Goal: Information Seeking & Learning: Find specific fact

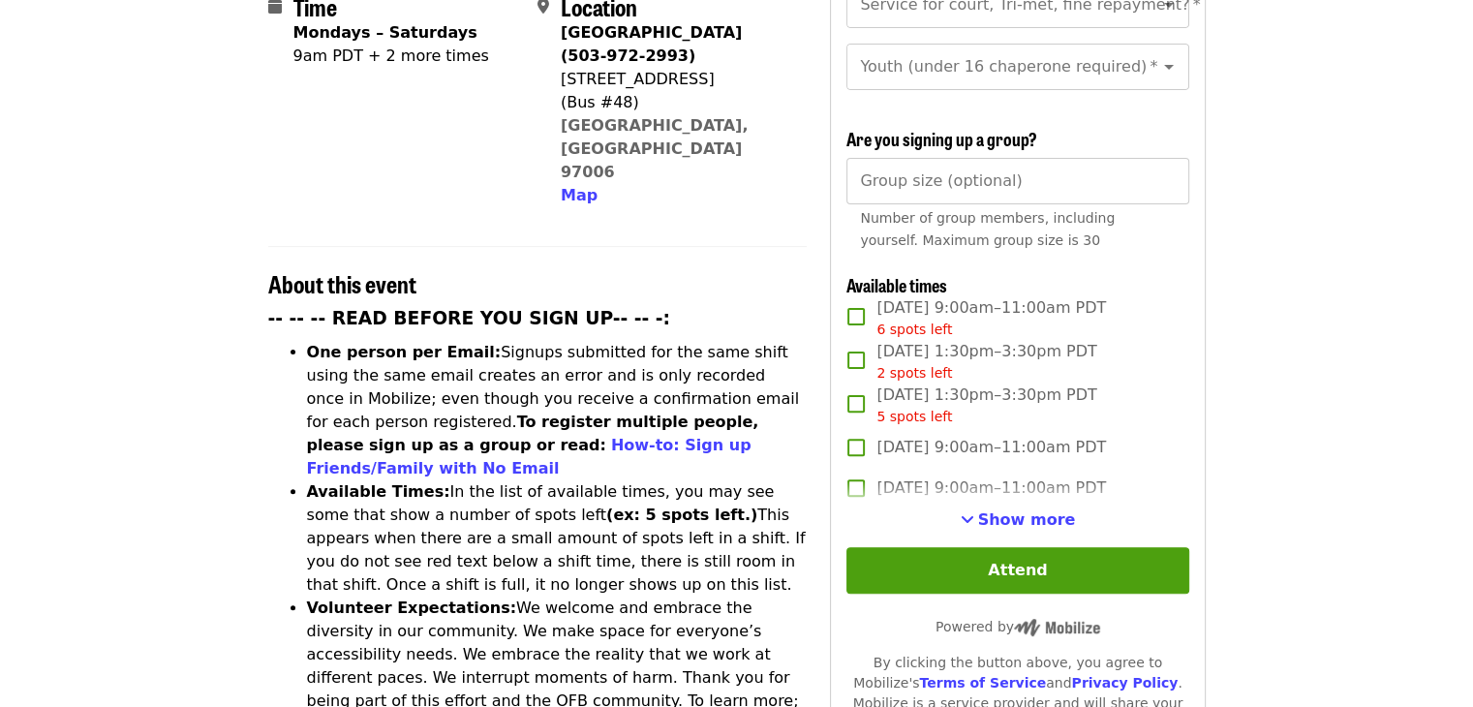
scroll to position [581, 0]
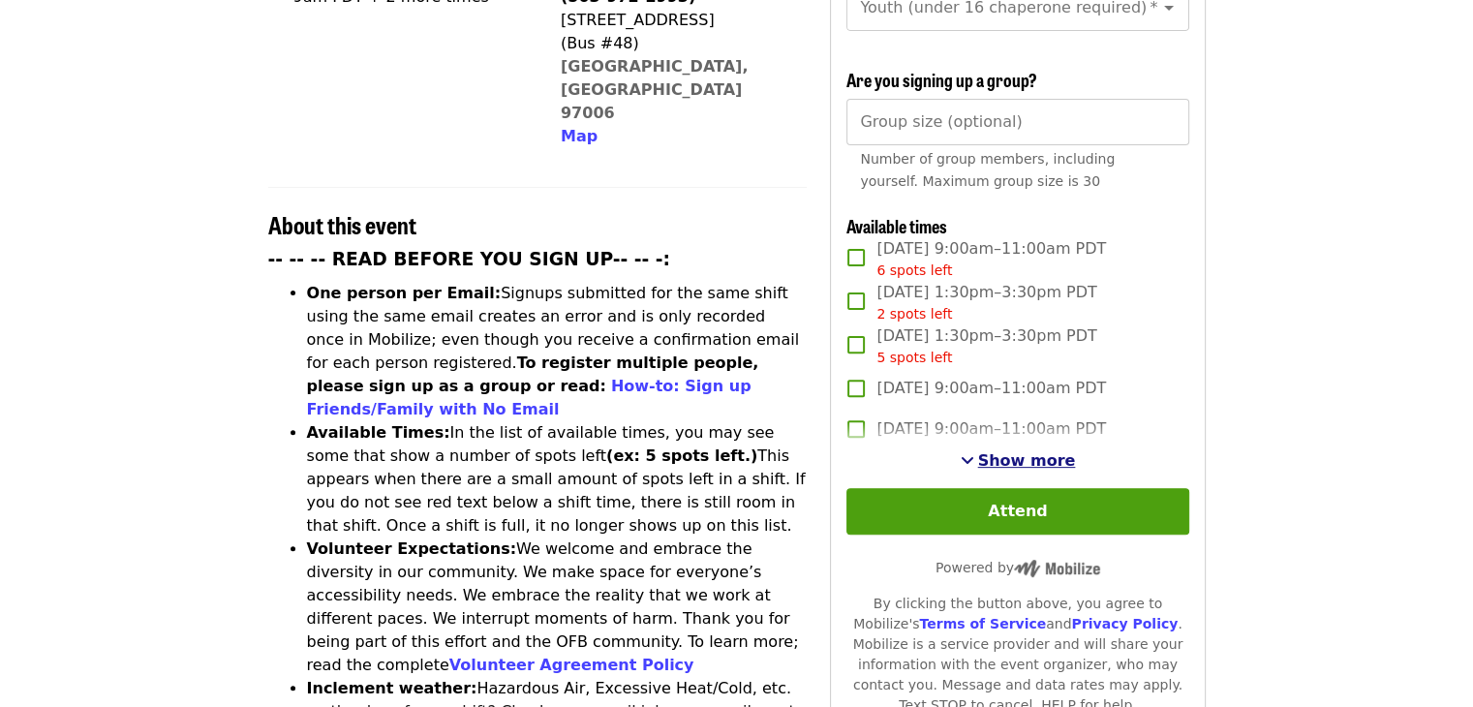
click at [975, 460] on span "See more timeslots" at bounding box center [968, 459] width 14 height 15
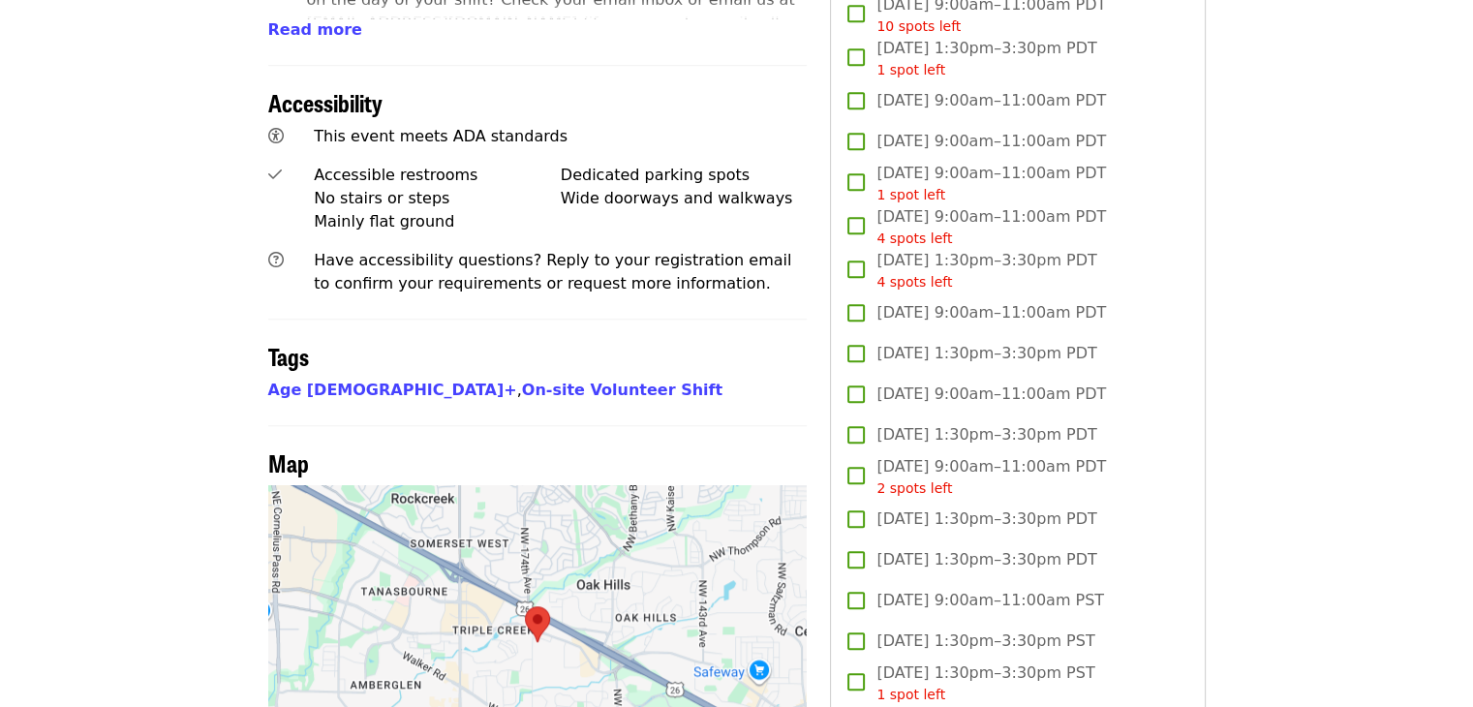
scroll to position [1404, 0]
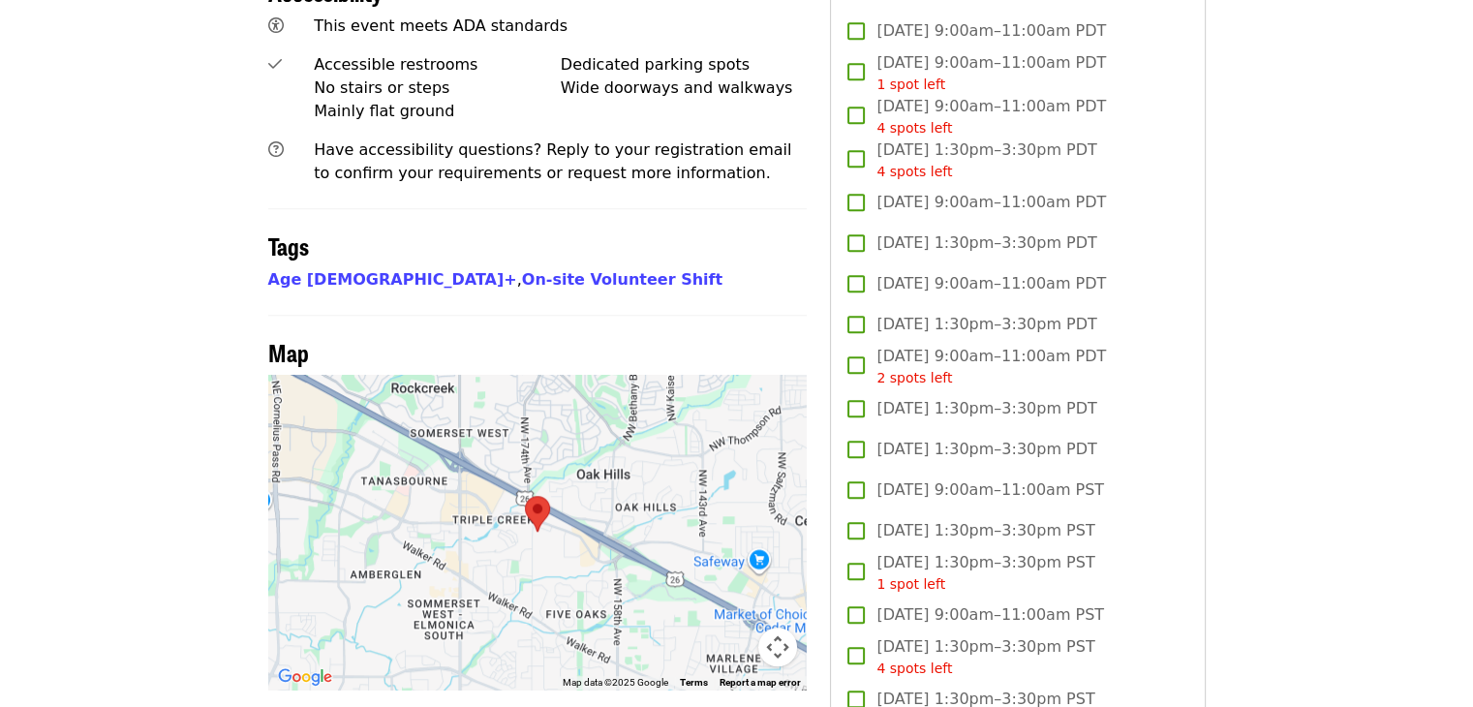
click at [528, 519] on div at bounding box center [538, 532] width 540 height 315
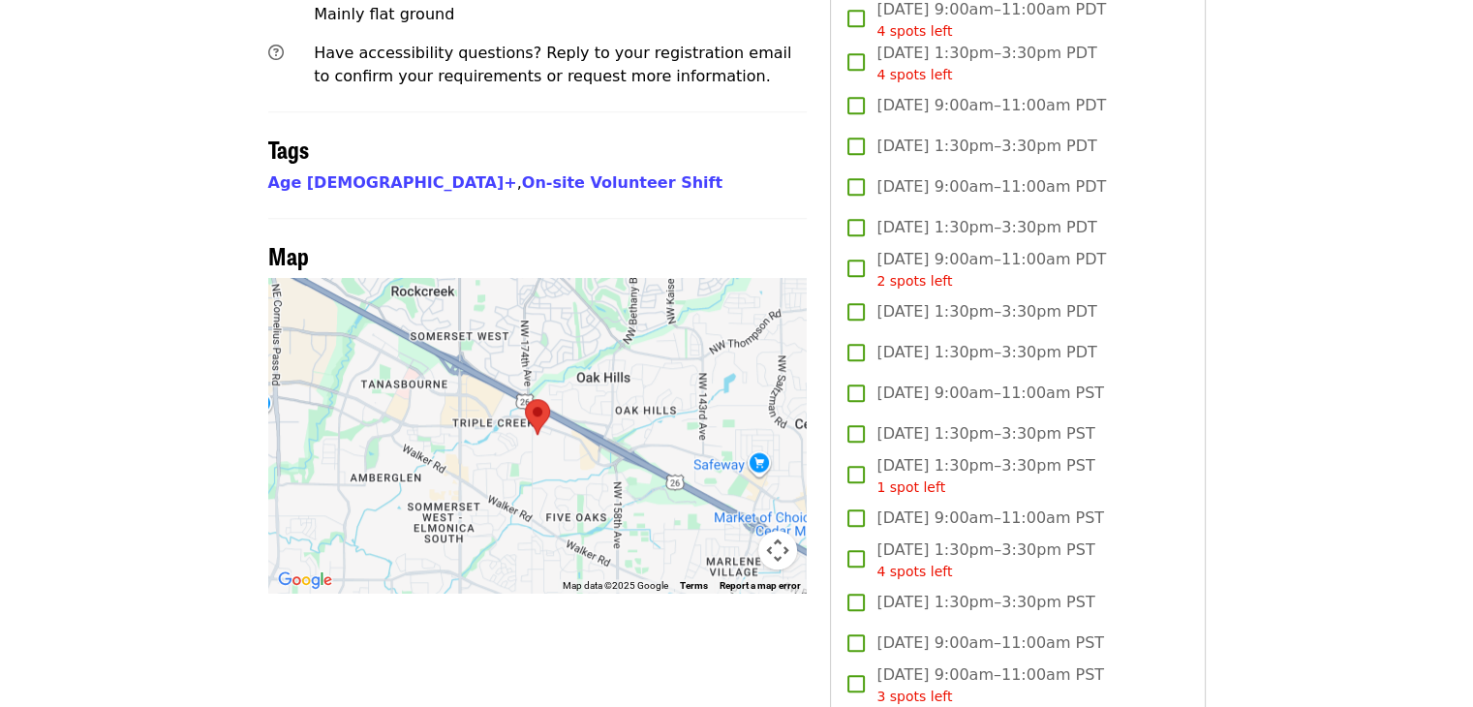
click at [772, 531] on button "Map camera controls" at bounding box center [777, 550] width 39 height 39
click at [725, 531] on button "Zoom out" at bounding box center [729, 550] width 39 height 39
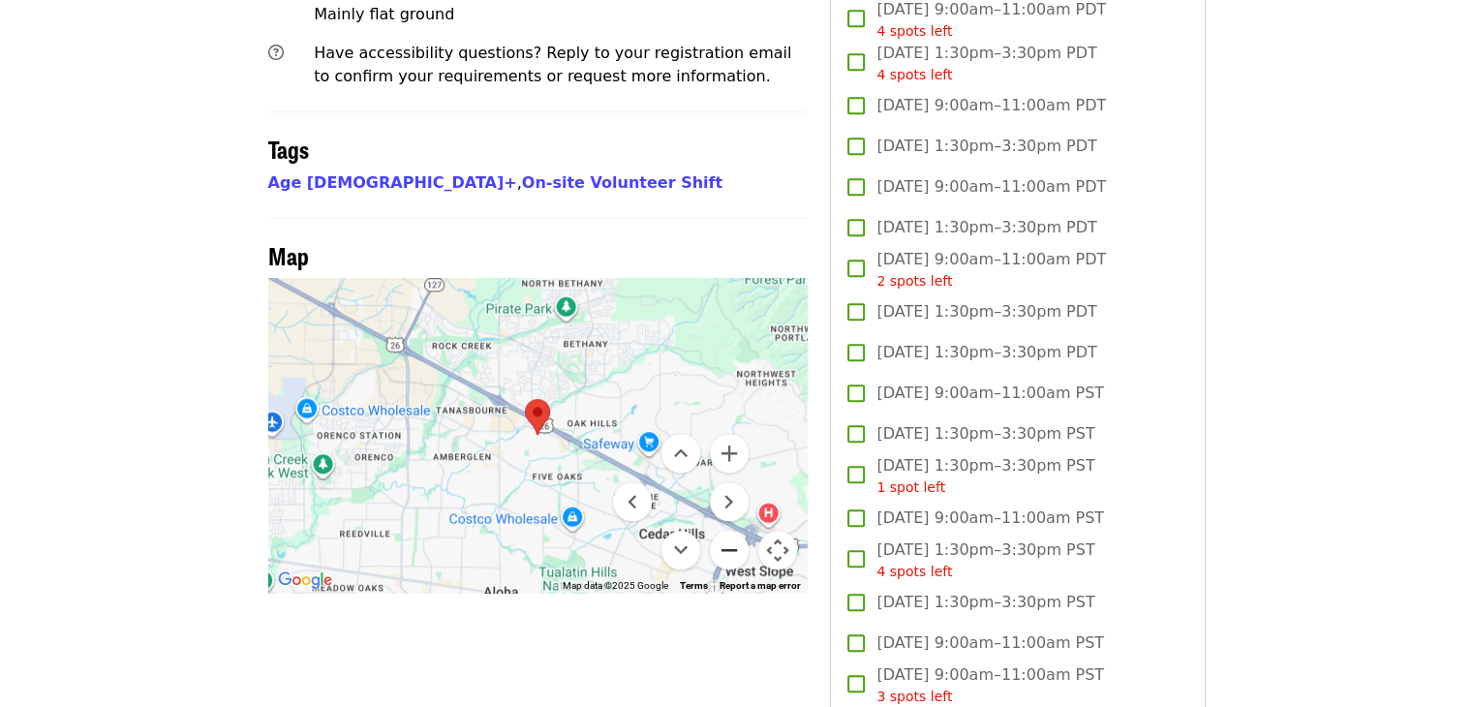
click at [726, 531] on button "Zoom out" at bounding box center [729, 550] width 39 height 39
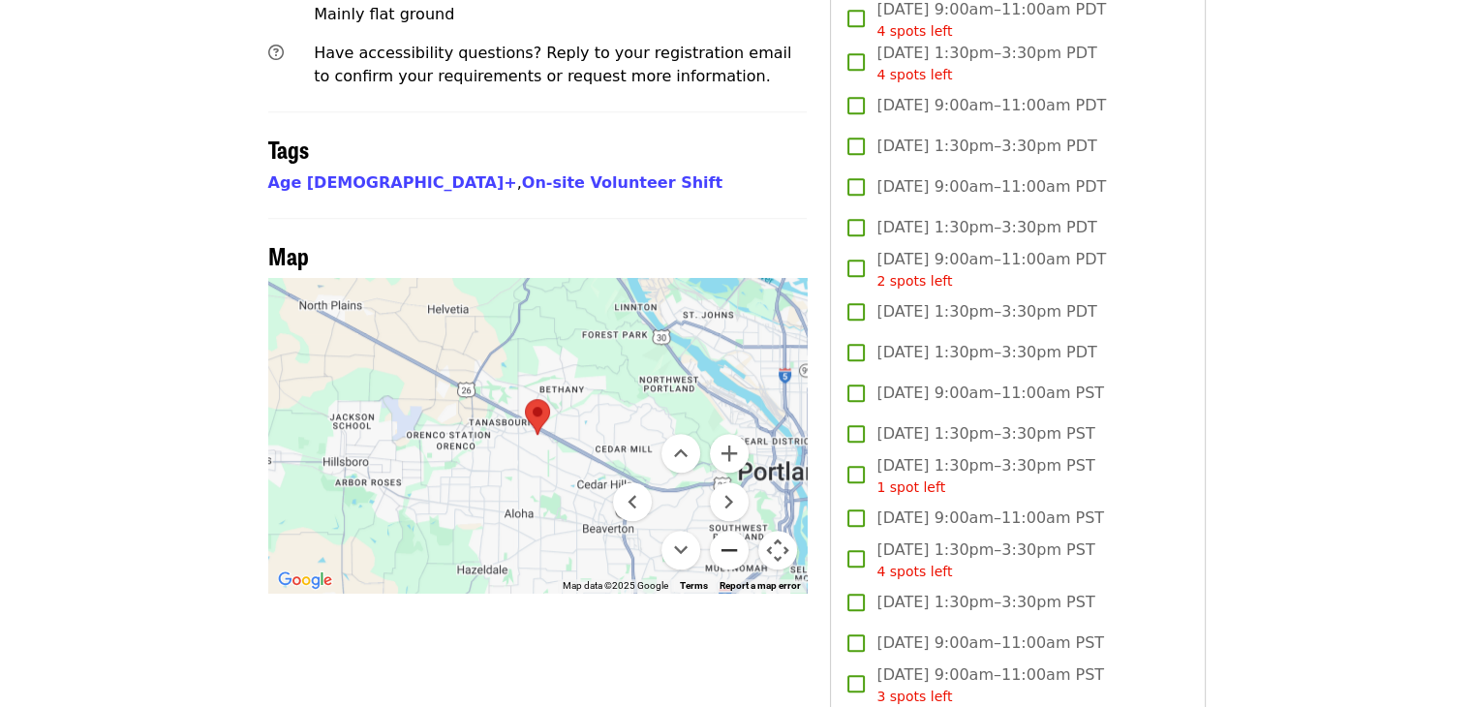
click at [727, 531] on button "Zoom out" at bounding box center [729, 550] width 39 height 39
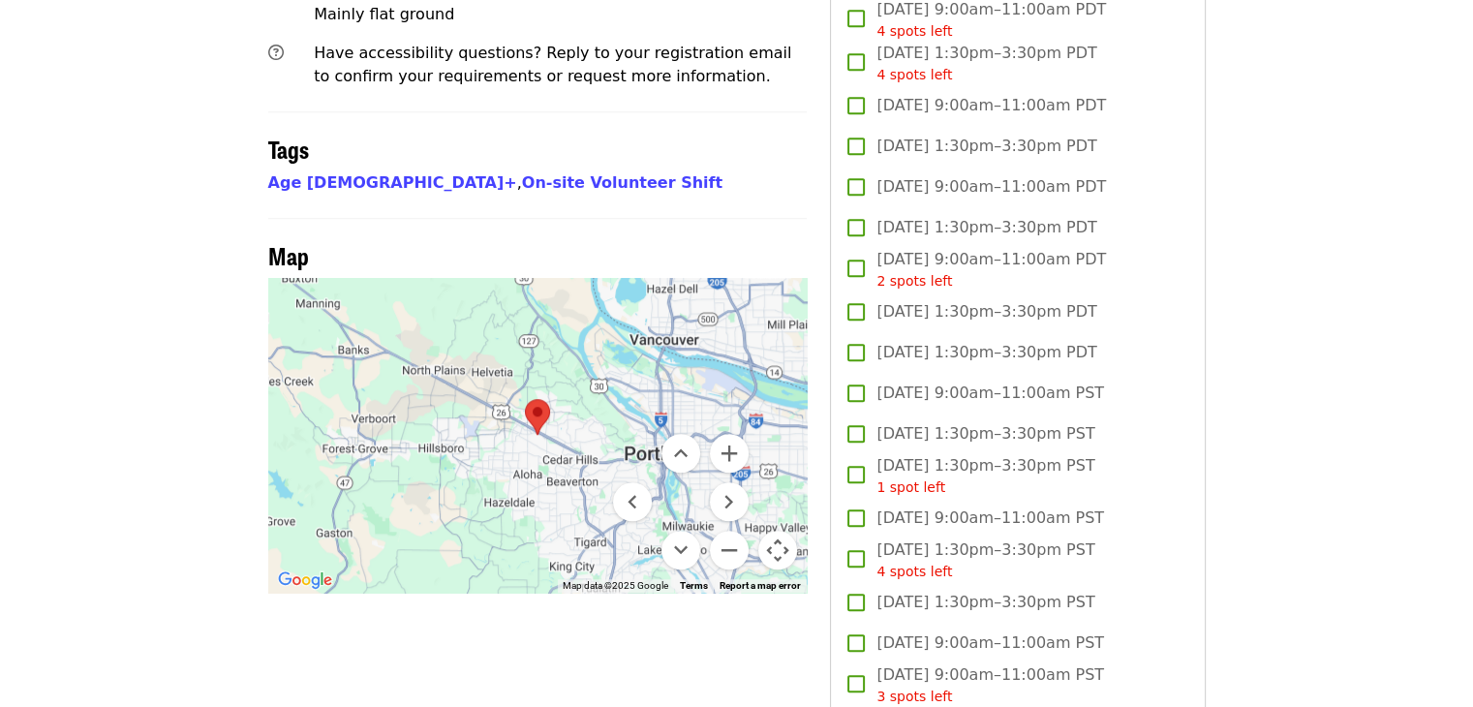
drag, startPoint x: 571, startPoint y: 382, endPoint x: 531, endPoint y: 361, distance: 44.6
click at [531, 361] on div at bounding box center [538, 435] width 540 height 315
click at [688, 434] on button "Move up" at bounding box center [681, 453] width 39 height 39
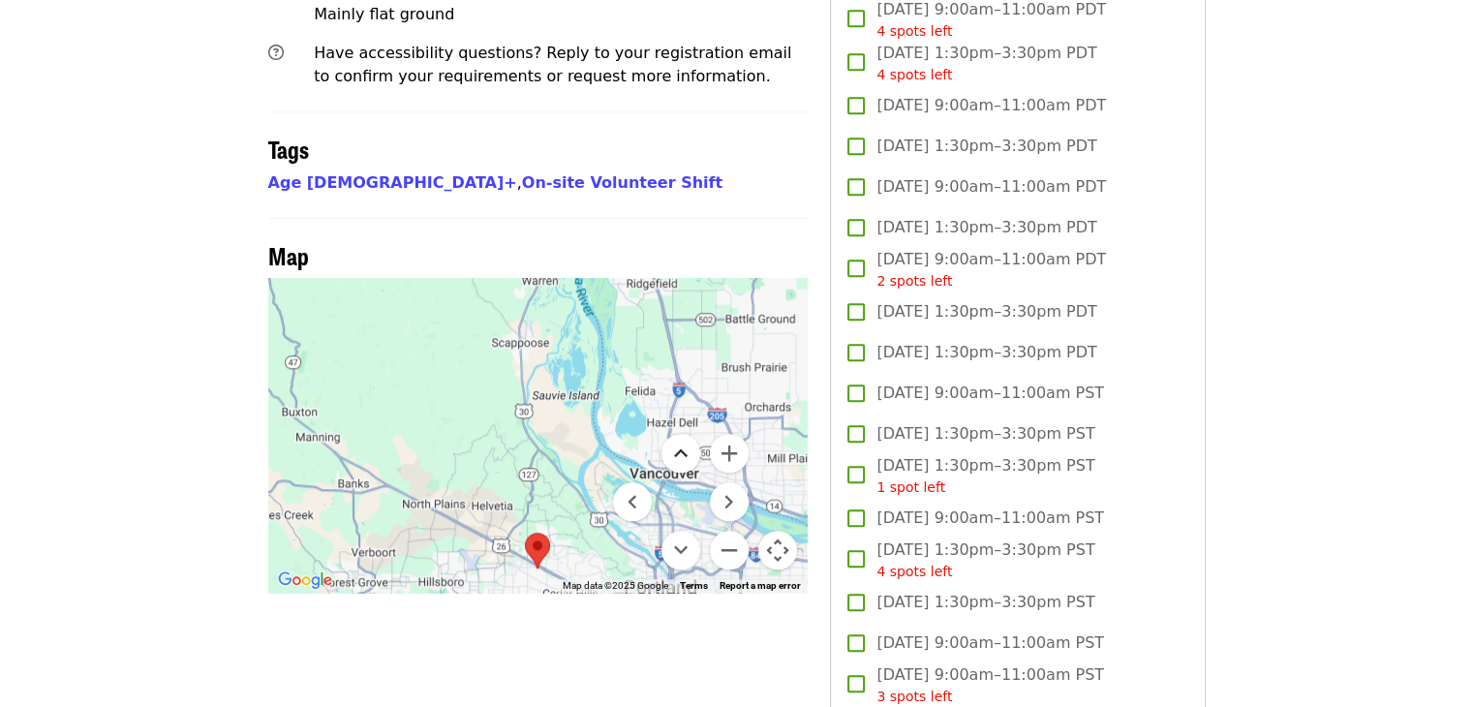
click at [688, 434] on button "Move up" at bounding box center [681, 453] width 39 height 39
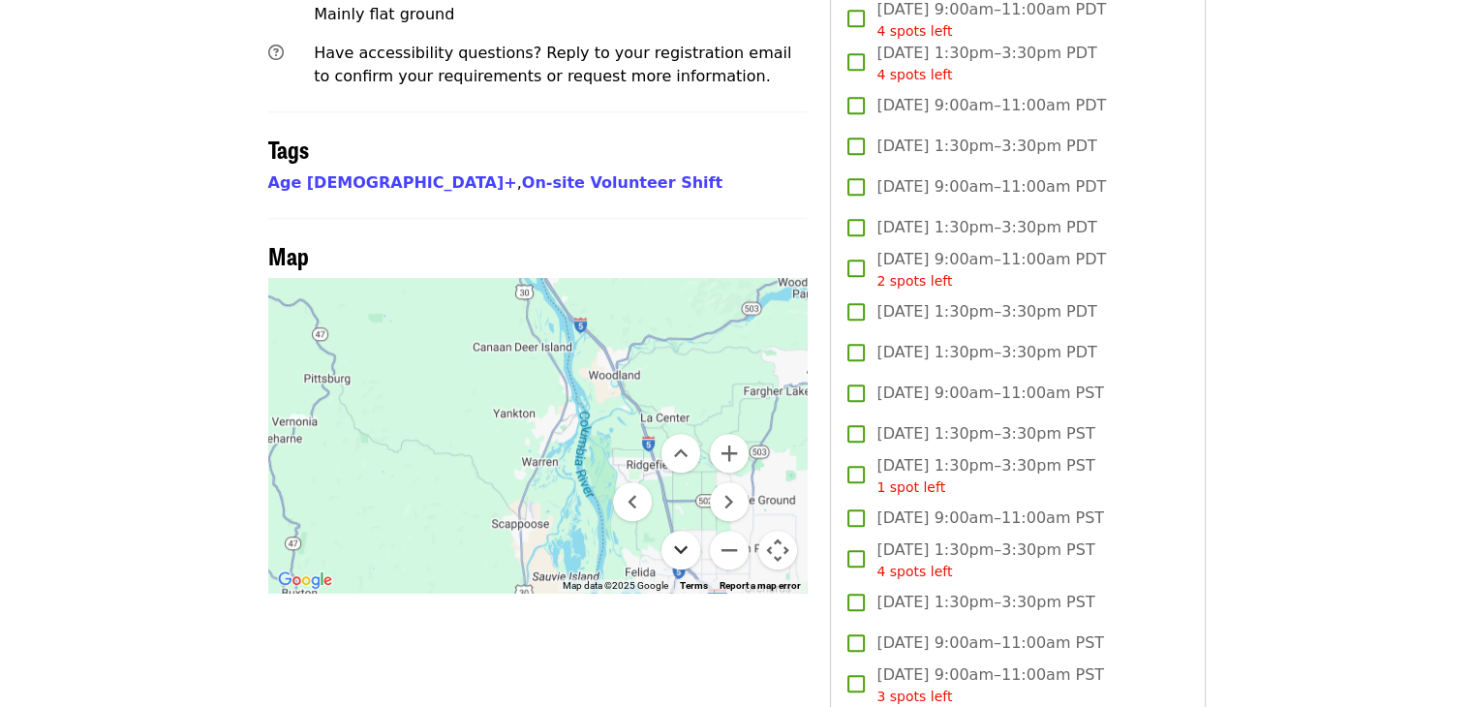
click at [673, 531] on button "Move down" at bounding box center [681, 550] width 39 height 39
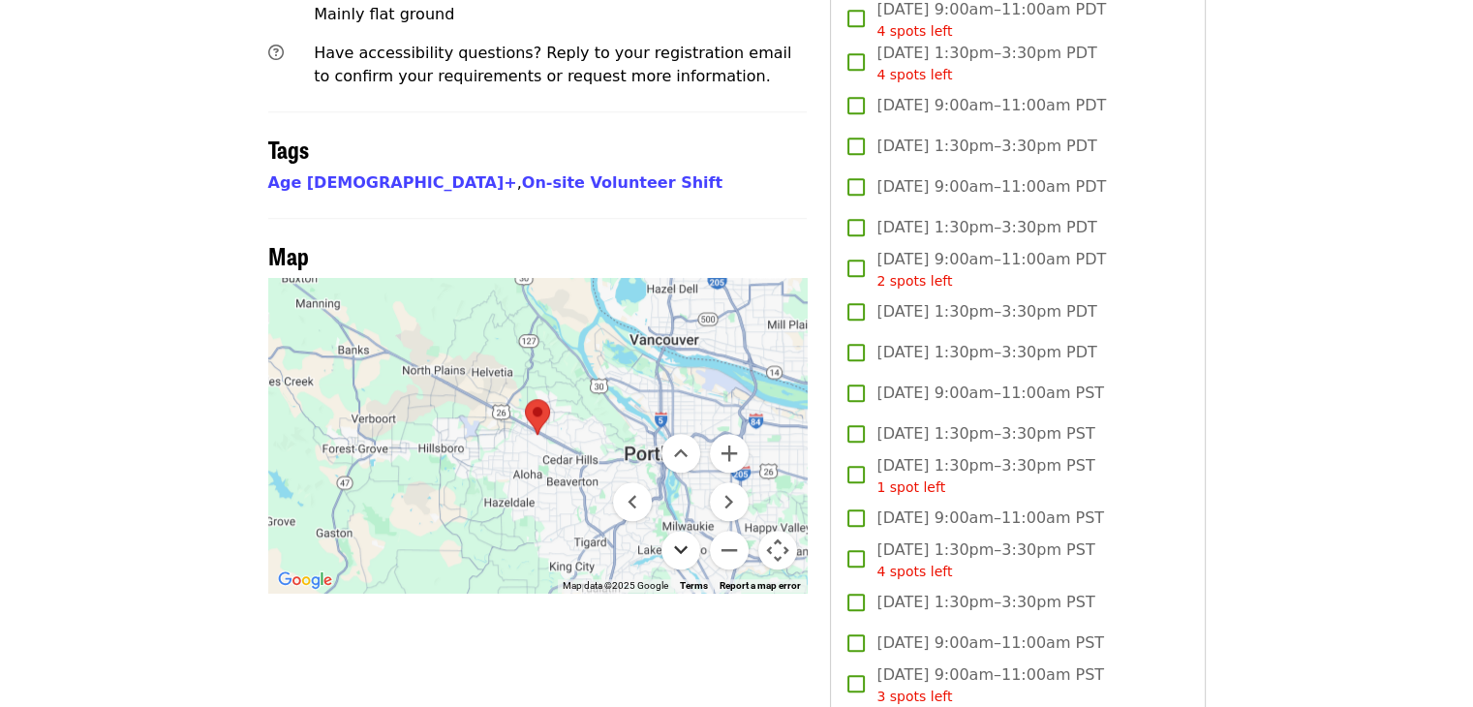
click at [673, 531] on button "Move down" at bounding box center [681, 550] width 39 height 39
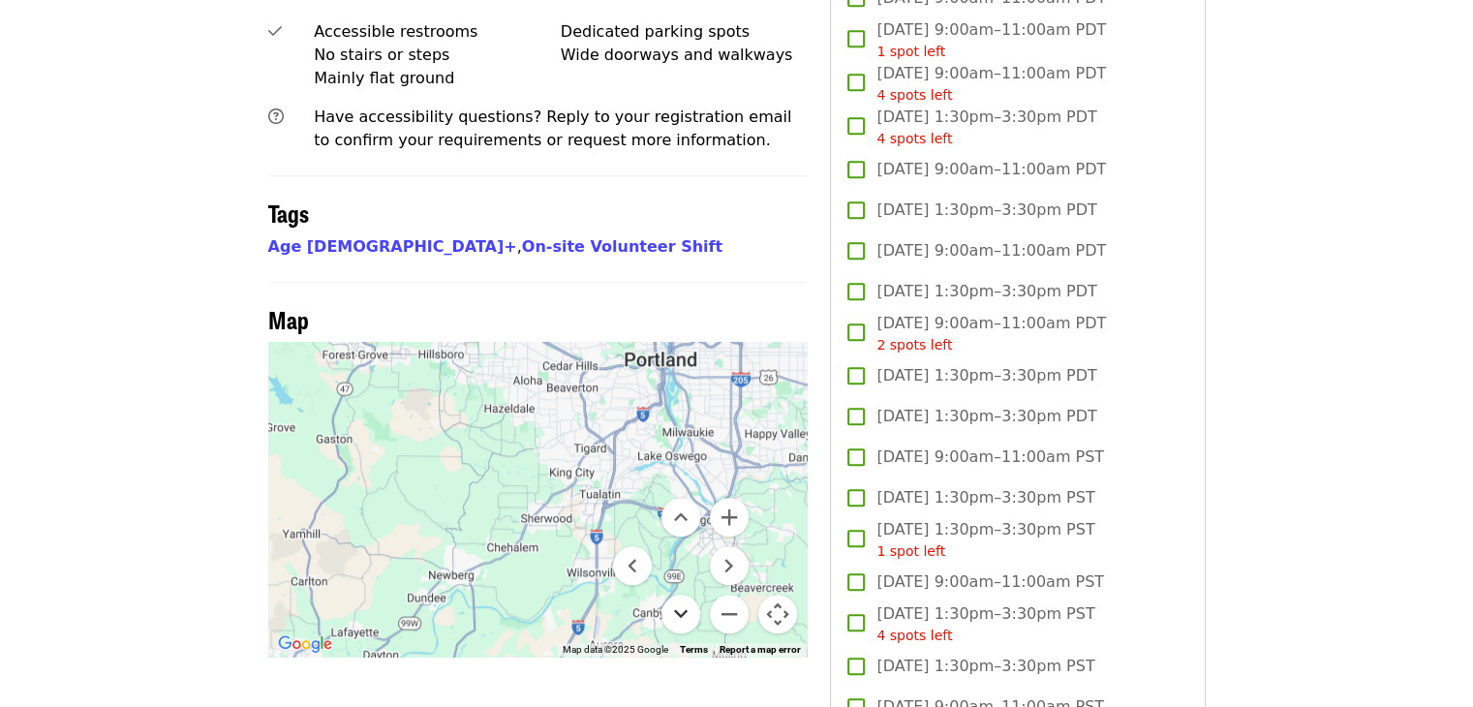
scroll to position [1404, 0]
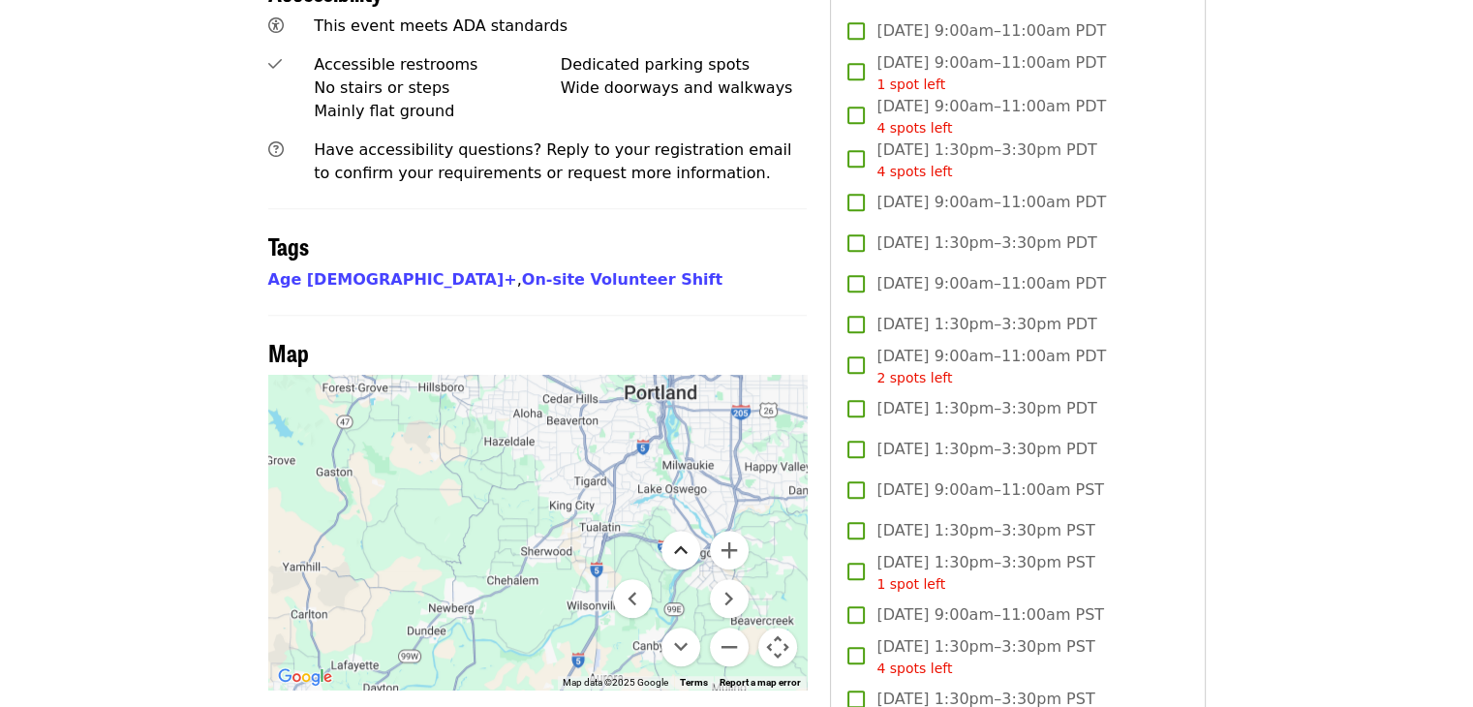
click at [680, 531] on button "Move up" at bounding box center [681, 550] width 39 height 39
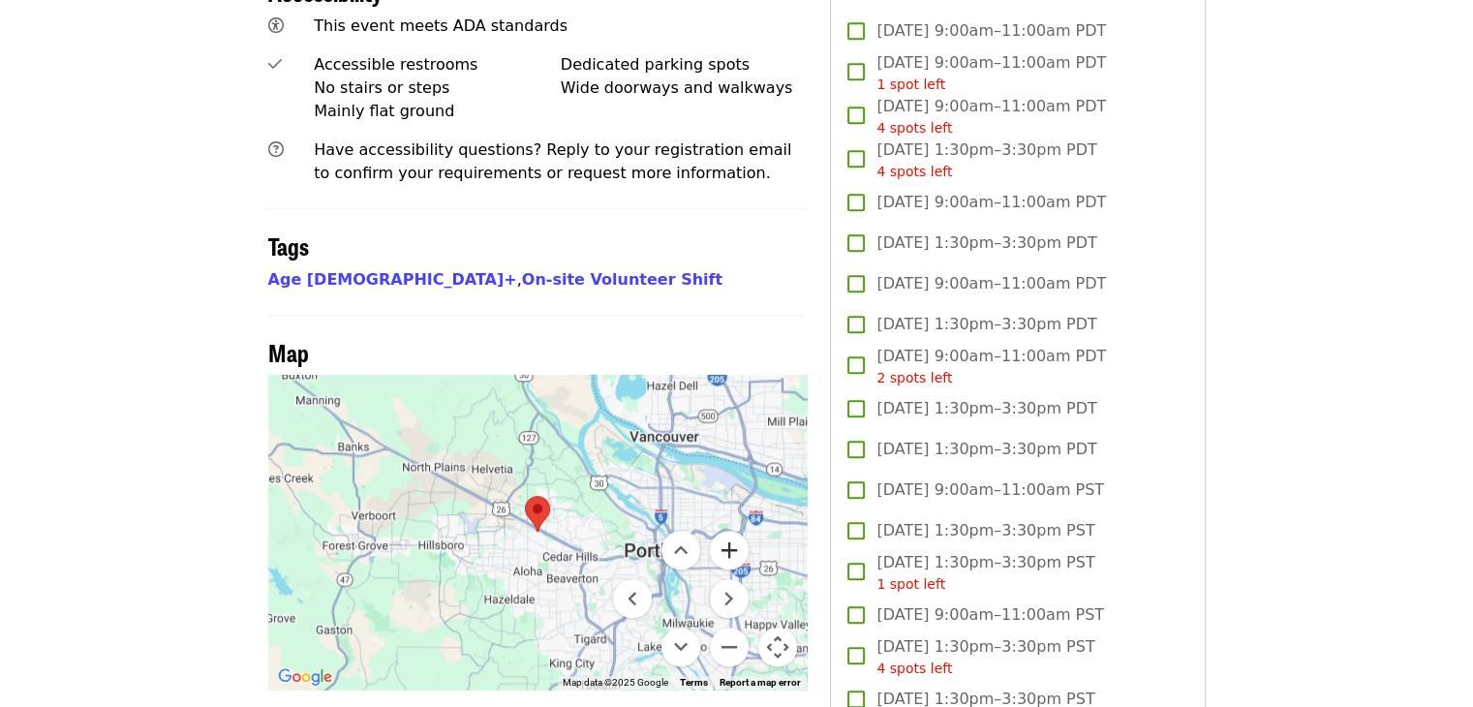
click at [734, 531] on button "Zoom in" at bounding box center [729, 550] width 39 height 39
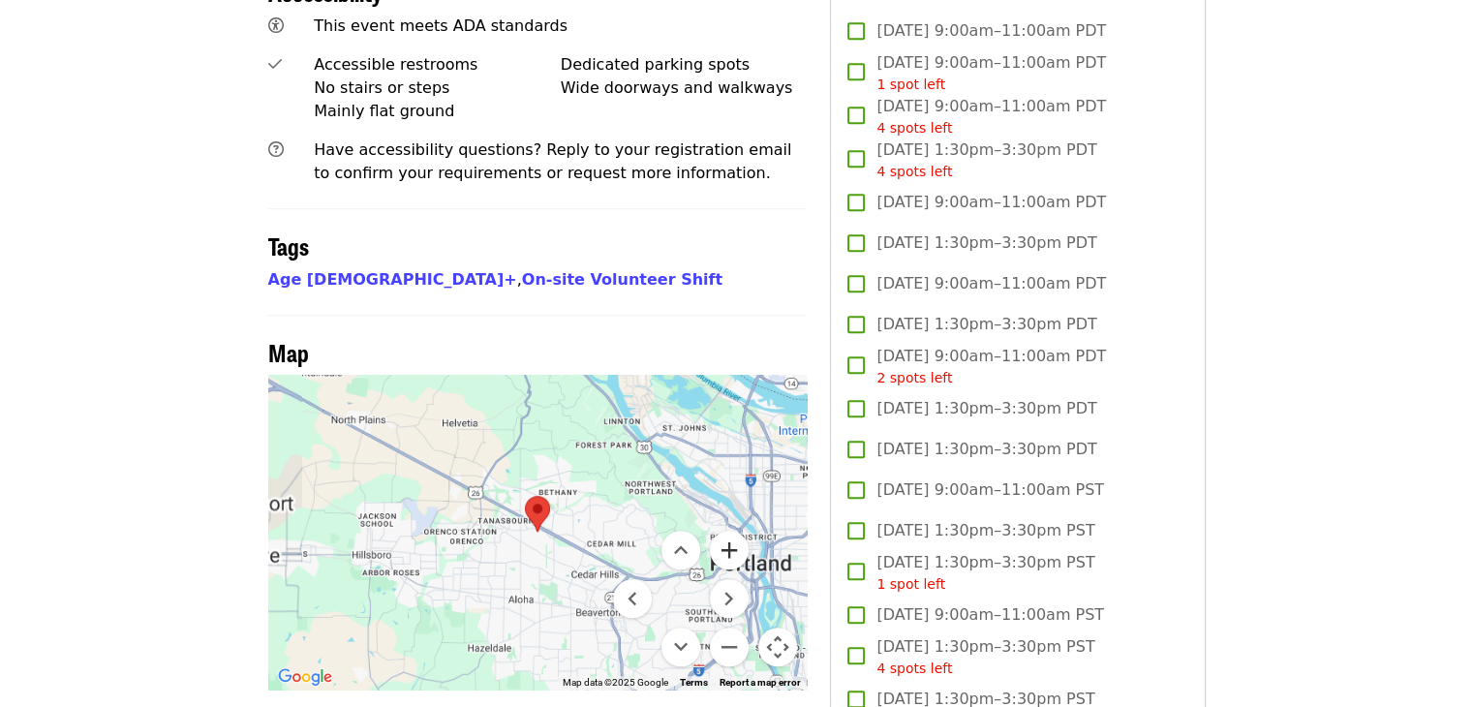
click at [734, 531] on button "Zoom in" at bounding box center [729, 550] width 39 height 39
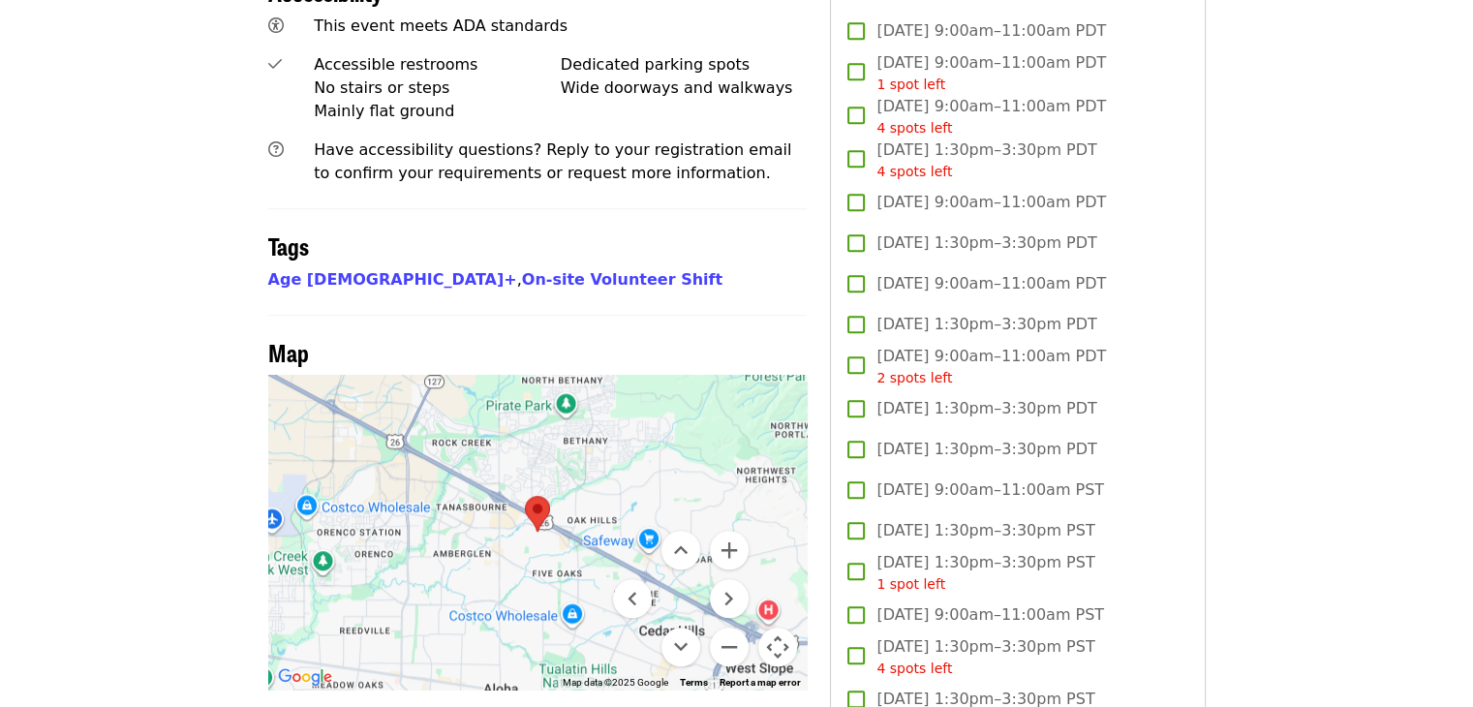
drag, startPoint x: 540, startPoint y: 505, endPoint x: 541, endPoint y: 488, distance: 16.5
click at [541, 488] on div at bounding box center [538, 532] width 540 height 315
click at [697, 628] on button "Move down" at bounding box center [681, 647] width 39 height 39
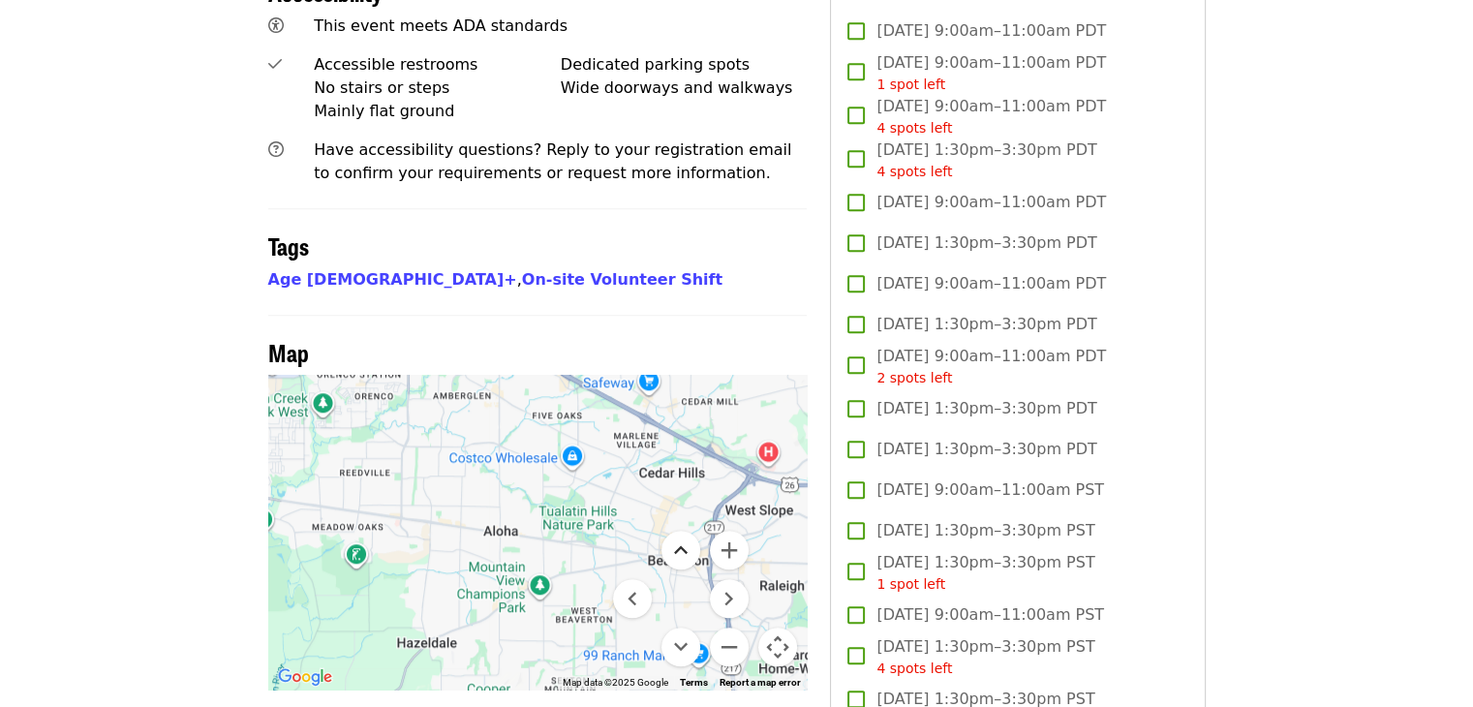
click at [686, 531] on button "Move up" at bounding box center [681, 550] width 39 height 39
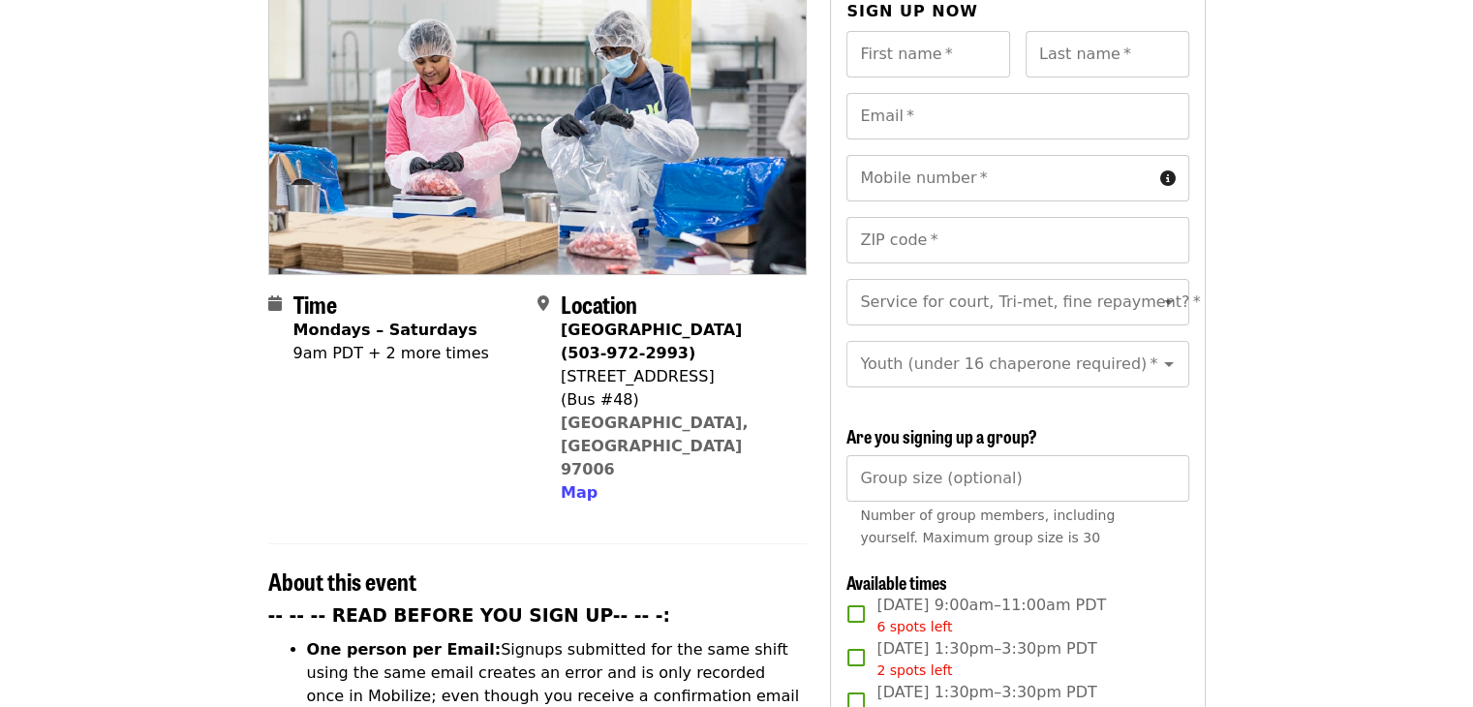
scroll to position [338, 0]
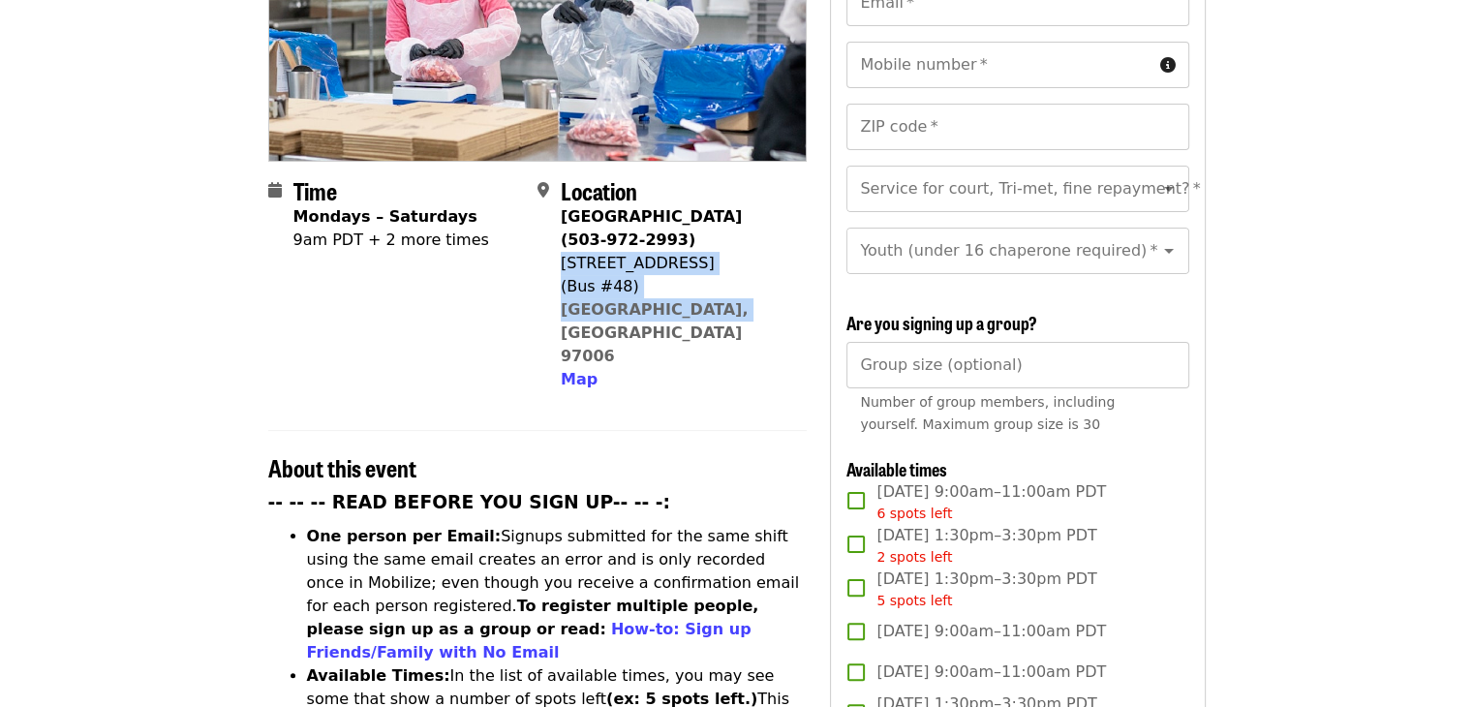
drag, startPoint x: 561, startPoint y: 232, endPoint x: 711, endPoint y: 279, distance: 157.5
click at [711, 279] on div "Beaverton Warehouse (503-972-2993) 1870 NW 173rd Ave (Bus #48) Beaverton, OR 97…" at bounding box center [676, 298] width 231 height 186
copy span "1870 NW 173rd Ave (Bus #48) Beaverton, OR 97006"
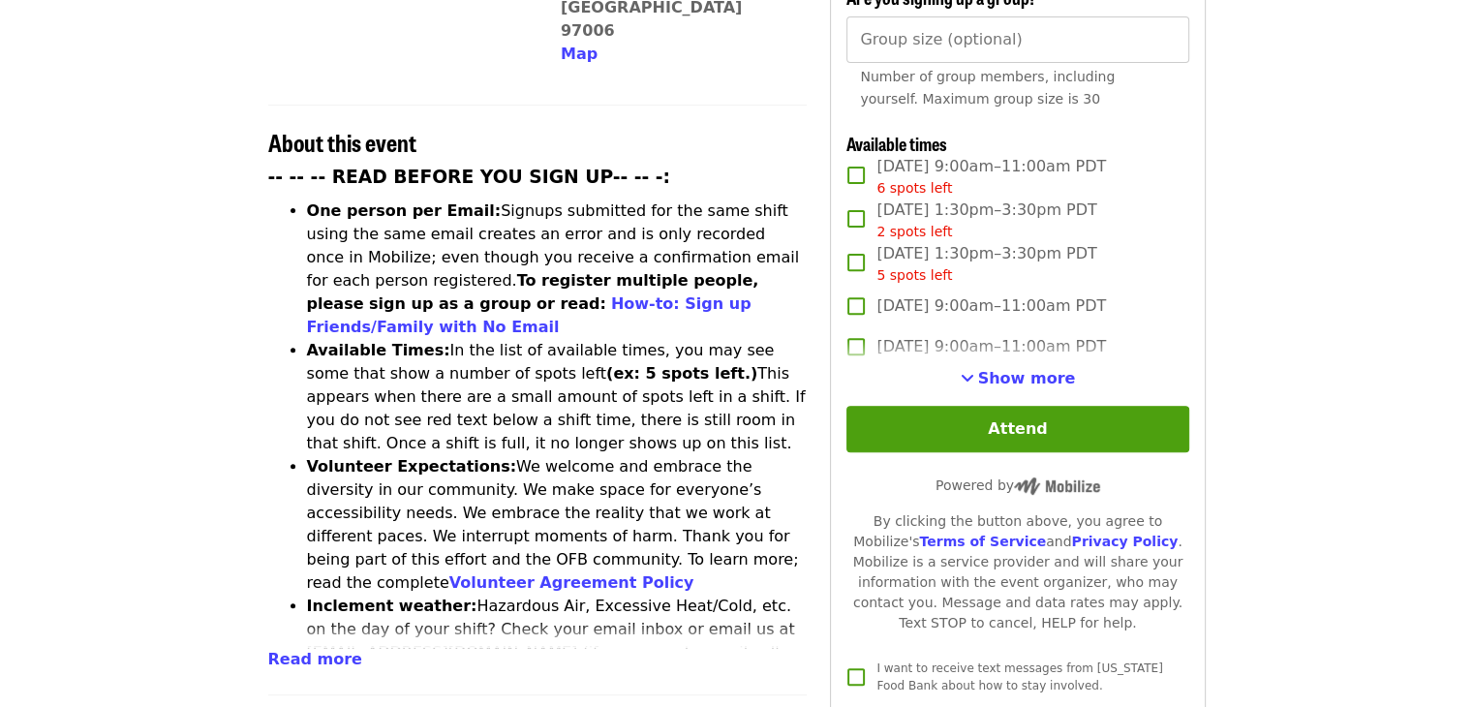
scroll to position [775, 0]
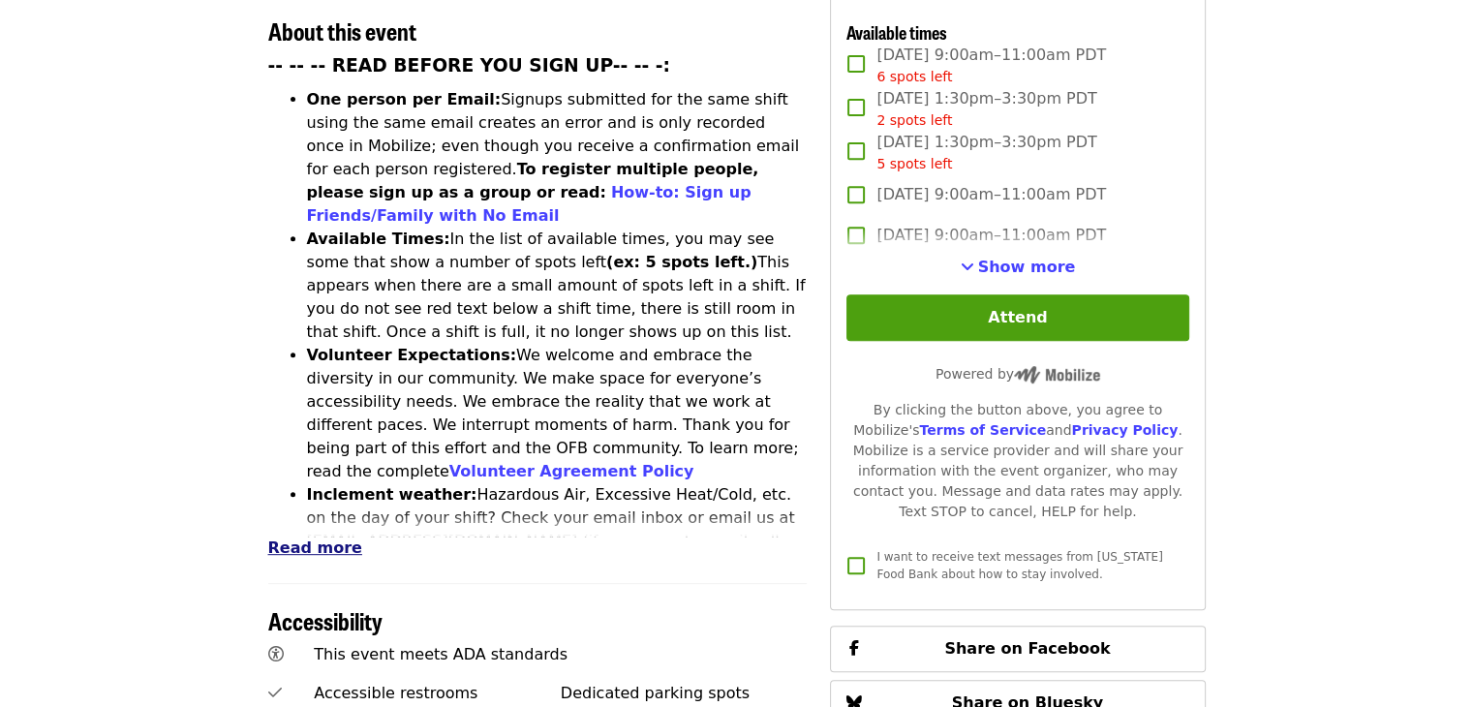
click at [304, 539] on span "Read more" at bounding box center [315, 548] width 94 height 18
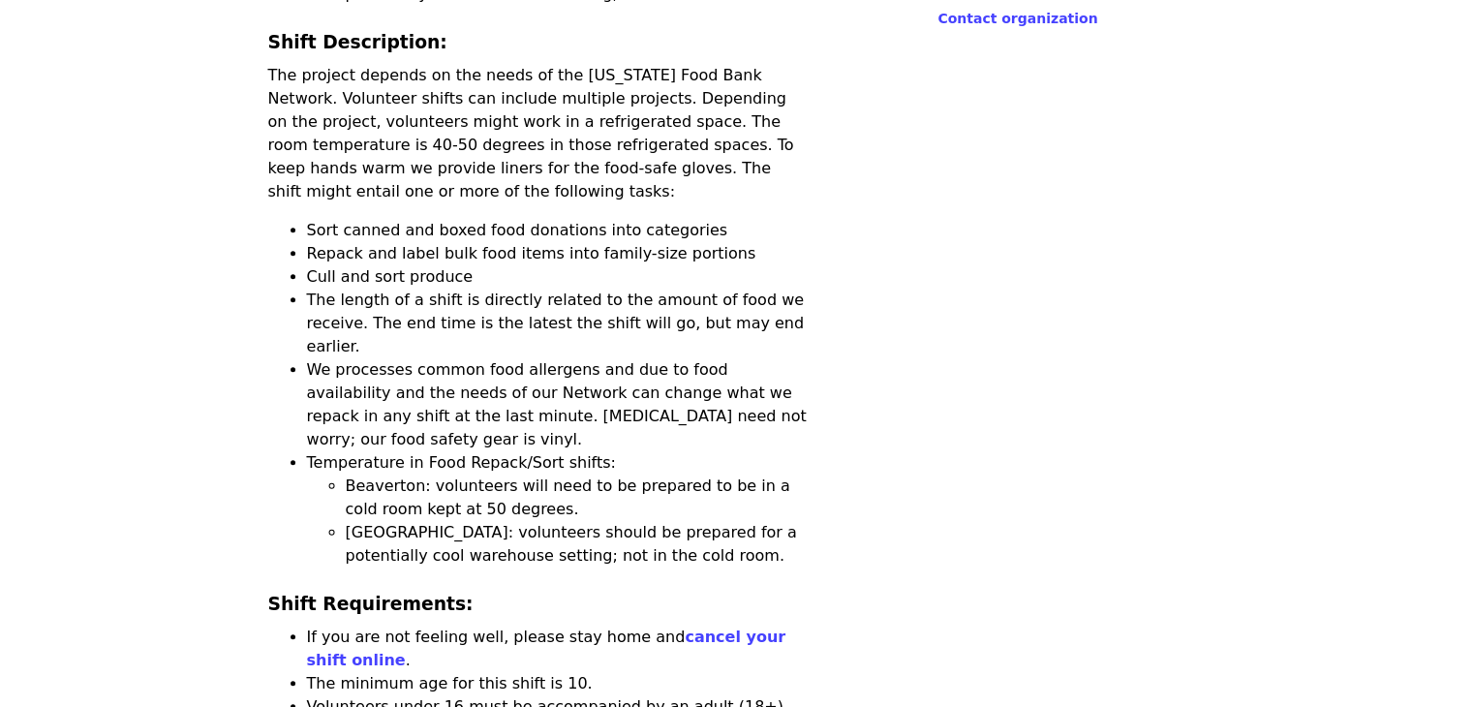
scroll to position [1647, 0]
